Goal: Task Accomplishment & Management: Manage account settings

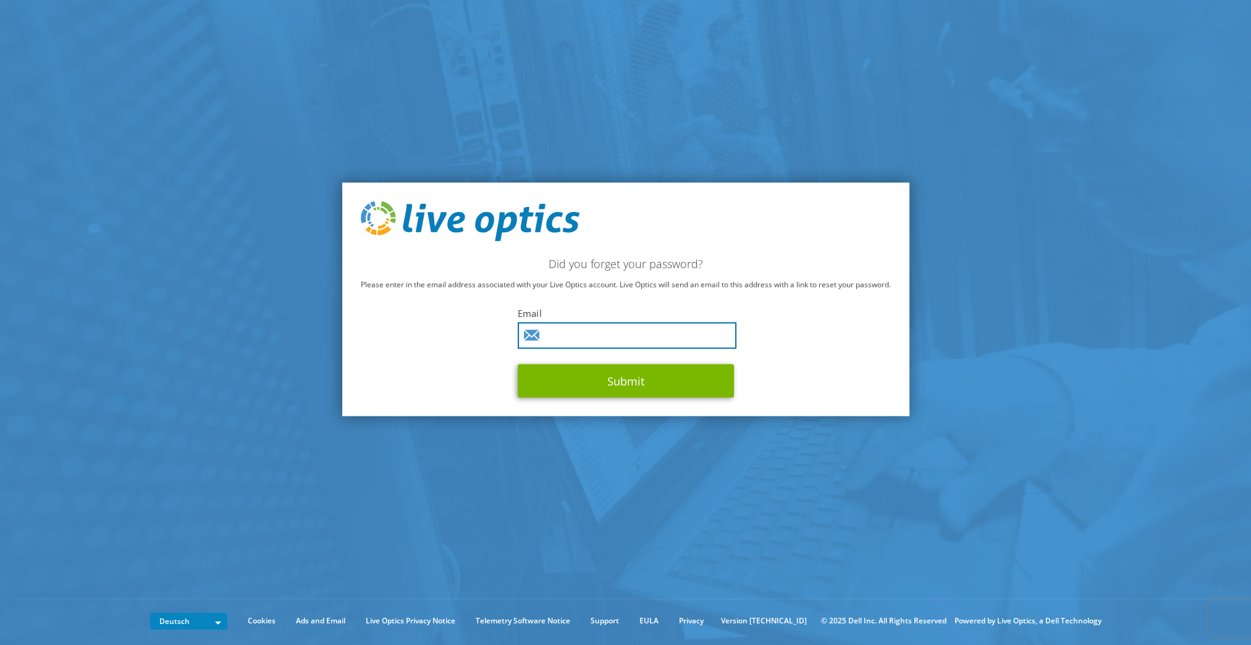
click at [575, 334] on input "text" at bounding box center [626, 335] width 219 height 27
type input "haedrich@badischer-winzerkeller.de"
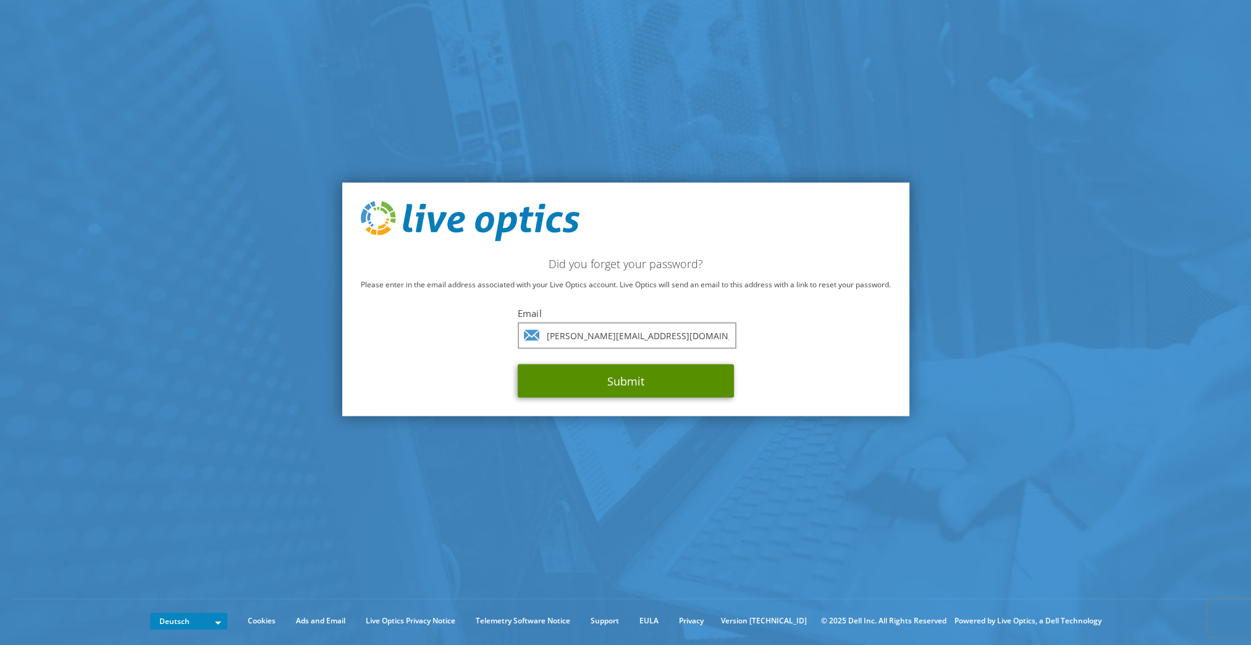
click at [588, 380] on button "Submit" at bounding box center [625, 380] width 216 height 33
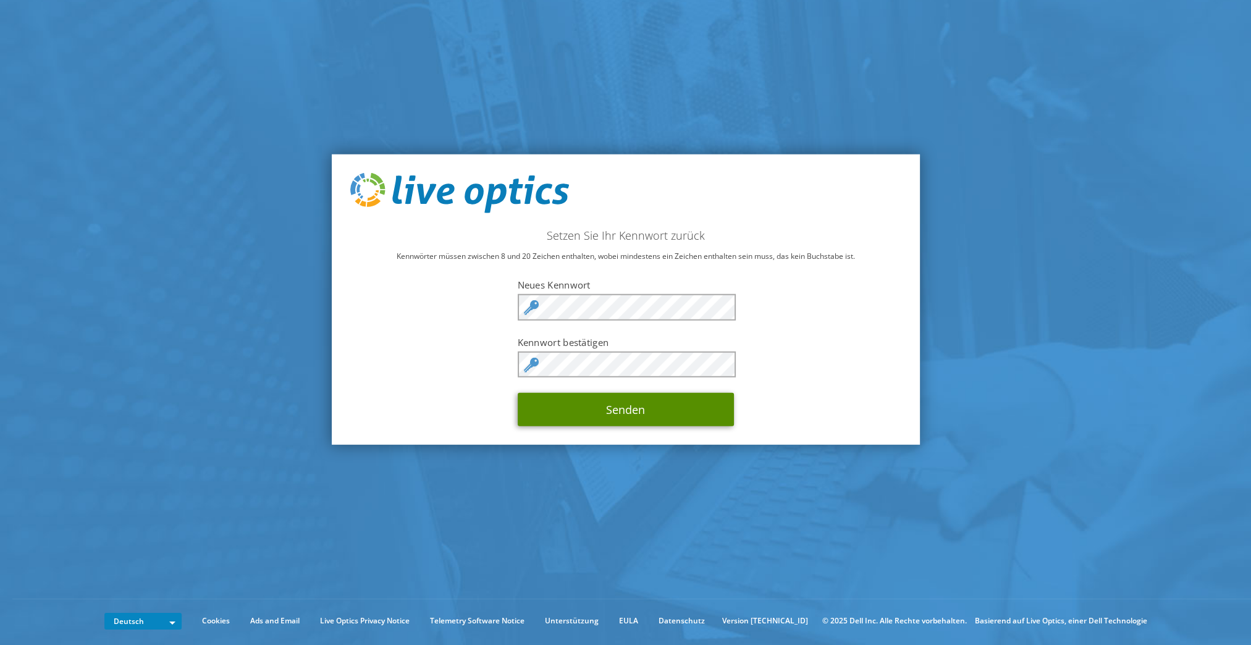
click at [629, 409] on button "Senden" at bounding box center [625, 409] width 216 height 33
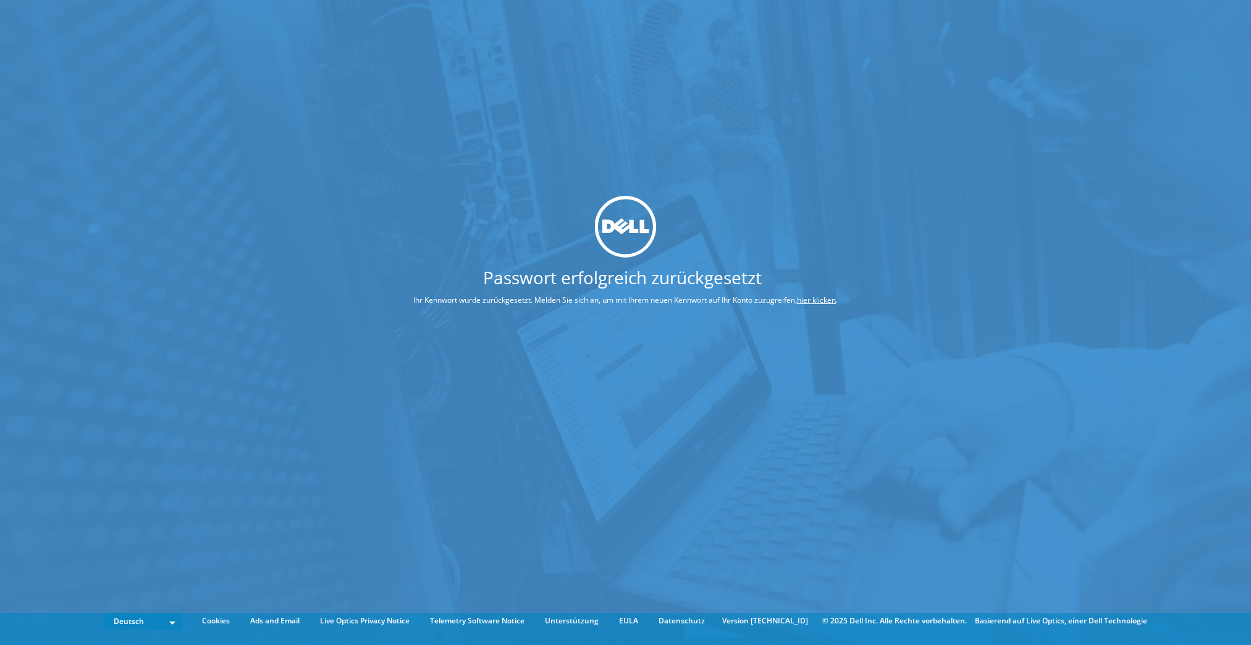
click at [1144, 250] on div "Passwort erfolgreich zurückgesetzt Ihr Kennwort wurde zurückgesetzt. Melden Sie…" at bounding box center [625, 304] width 1251 height 608
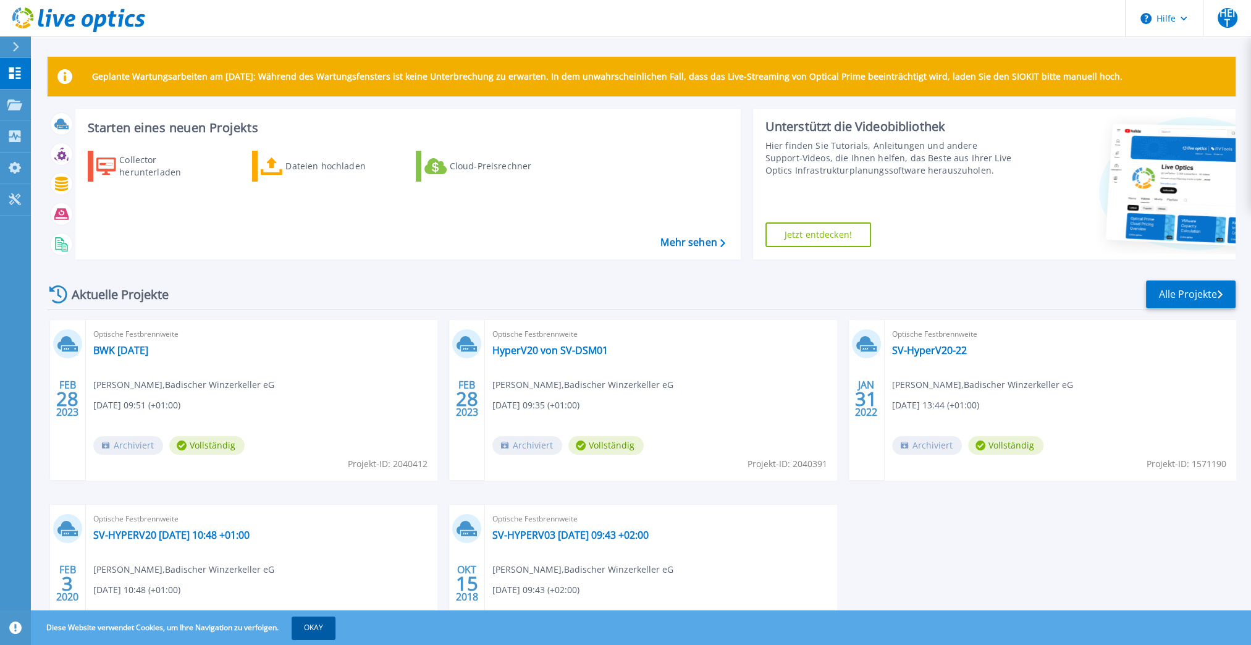
click at [308, 628] on button "OKAY" at bounding box center [313, 627] width 44 height 22
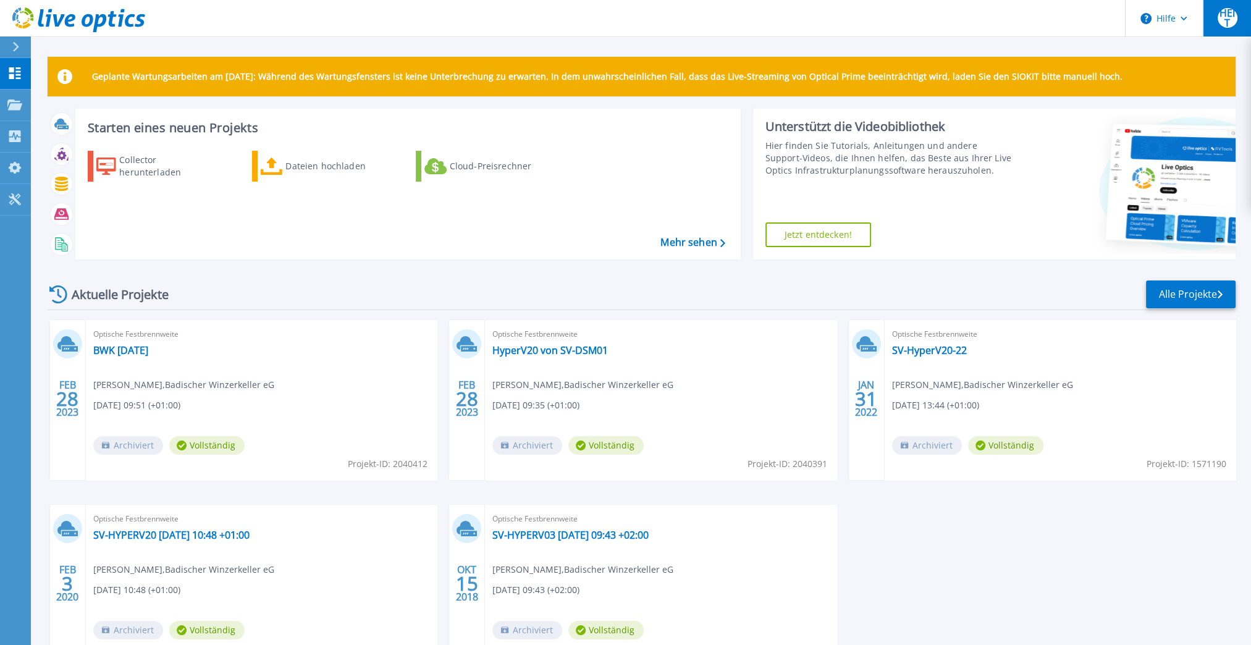
click at [1224, 13] on span "HEIT" at bounding box center [1227, 18] width 20 height 20
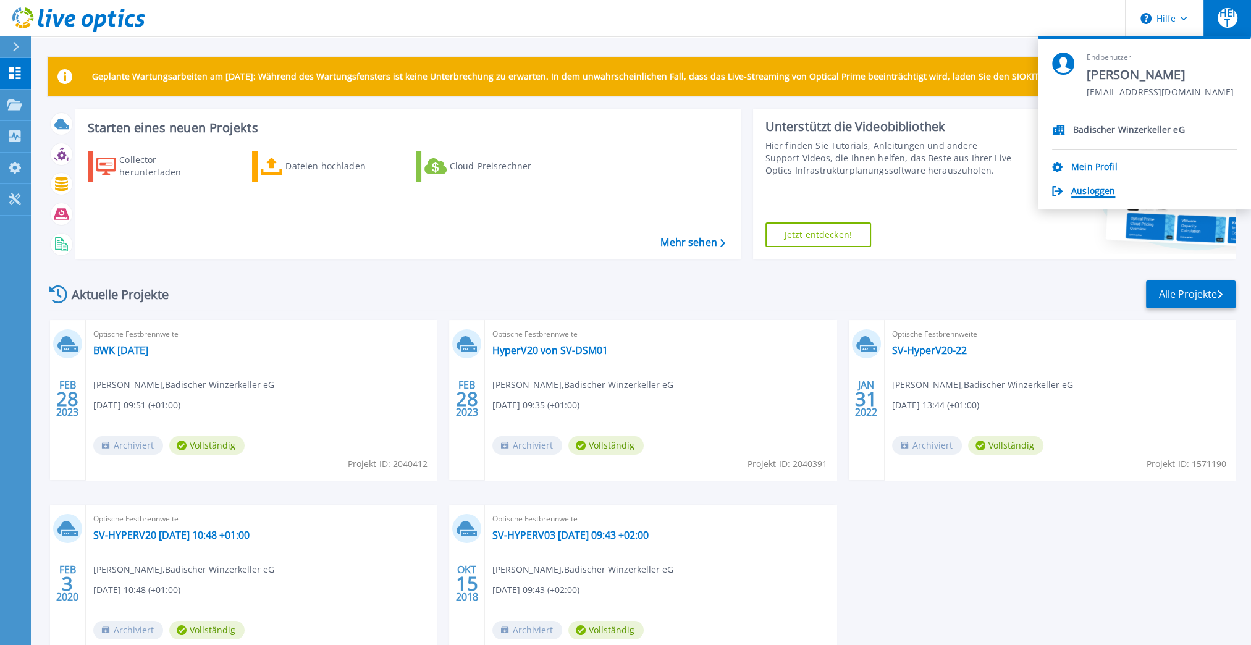
click at [1084, 195] on link "Ausloggen" at bounding box center [1093, 192] width 44 height 12
